Goal: Find specific page/section: Find specific page/section

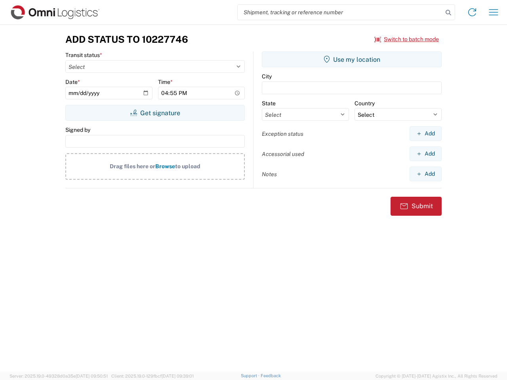
click at [340, 12] on input "search" at bounding box center [339, 12] width 205 height 15
click at [448, 13] on icon at bounding box center [447, 12] width 11 height 11
click at [472, 12] on icon at bounding box center [471, 12] width 13 height 13
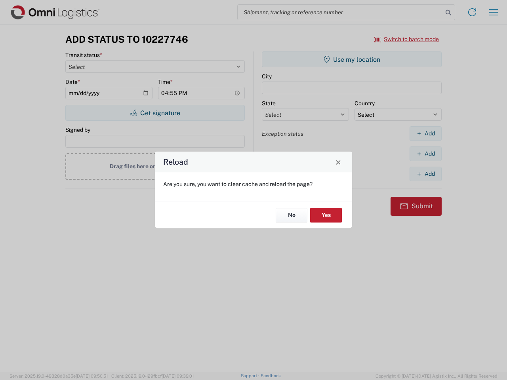
click at [406, 39] on div "Reload Are you sure, you want to clear cache and reload the page? No Yes" at bounding box center [253, 190] width 507 height 380
click at [155, 113] on div "Reload Are you sure, you want to clear cache and reload the page? No Yes" at bounding box center [253, 190] width 507 height 380
click at [351, 59] on div "Reload Are you sure, you want to clear cache and reload the page? No Yes" at bounding box center [253, 190] width 507 height 380
click at [425, 133] on div "Reload Are you sure, you want to clear cache and reload the page? No Yes" at bounding box center [253, 190] width 507 height 380
click at [425, 154] on div "Reload Are you sure, you want to clear cache and reload the page? No Yes" at bounding box center [253, 190] width 507 height 380
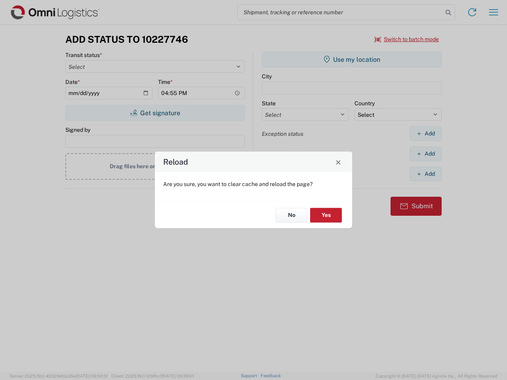
click at [425, 174] on div "Reload Are you sure, you want to clear cache and reload the page? No Yes" at bounding box center [253, 190] width 507 height 380
